Goal: Navigation & Orientation: Understand site structure

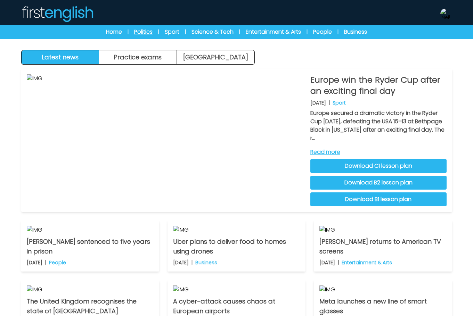
click at [144, 30] on link "Politics" at bounding box center [143, 32] width 18 height 8
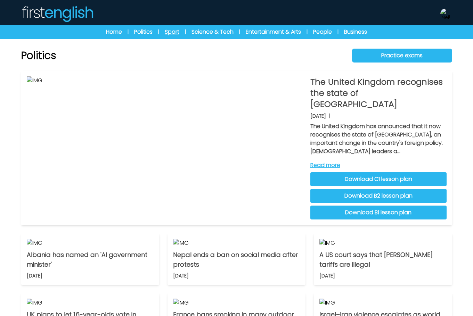
click at [171, 33] on link "Sport" at bounding box center [172, 32] width 15 height 8
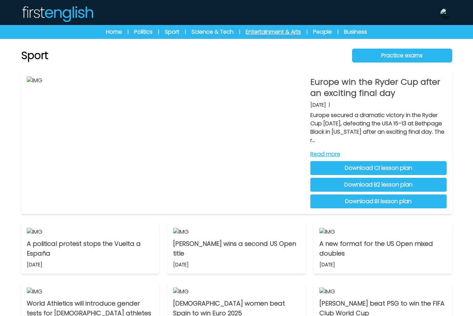
click at [263, 30] on link "Entertainment & Arts" at bounding box center [273, 32] width 55 height 8
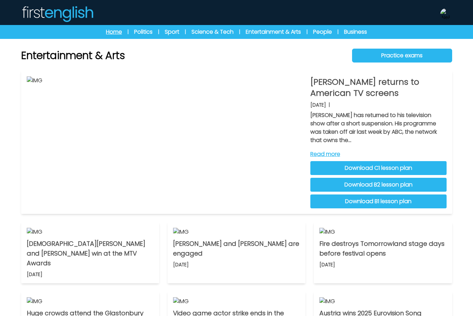
click at [114, 29] on link "Home" at bounding box center [114, 32] width 16 height 8
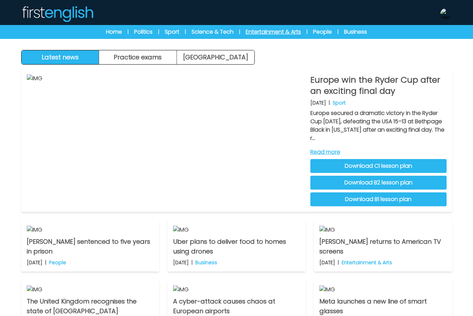
click at [287, 30] on link "Entertainment & Arts" at bounding box center [273, 32] width 55 height 8
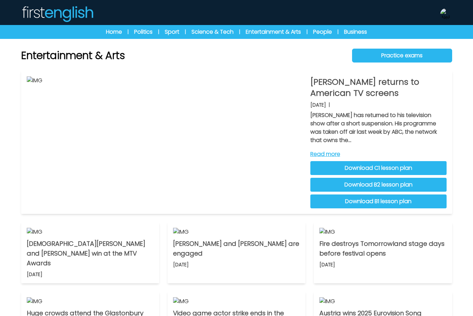
click at [218, 31] on link "Science & Tech" at bounding box center [213, 32] width 42 height 8
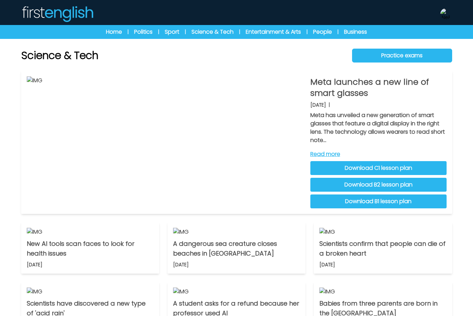
click at [334, 33] on div "Home | Politics | Sport | Science & Tech | Entertainment & Arts | People | Busi…" at bounding box center [237, 32] width 312 height 8
click at [327, 32] on link "People" at bounding box center [322, 32] width 19 height 8
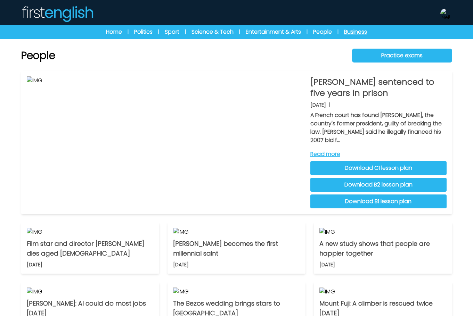
click at [356, 34] on link "Business" at bounding box center [355, 32] width 23 height 8
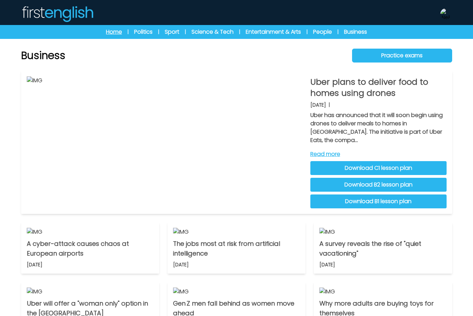
click at [110, 33] on link "Home" at bounding box center [114, 32] width 16 height 8
